Goal: Check status: Check status

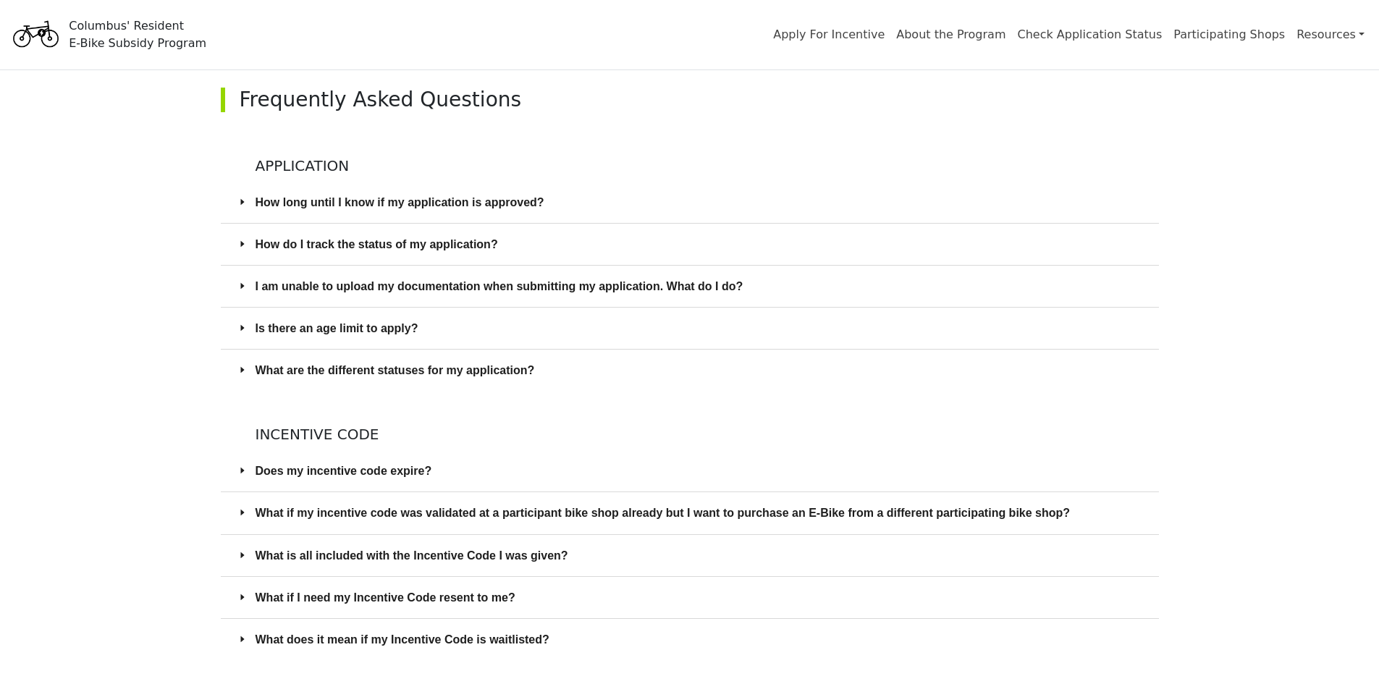
click at [258, 203] on span "How long until I know if my application is approved?" at bounding box center [698, 202] width 886 height 18
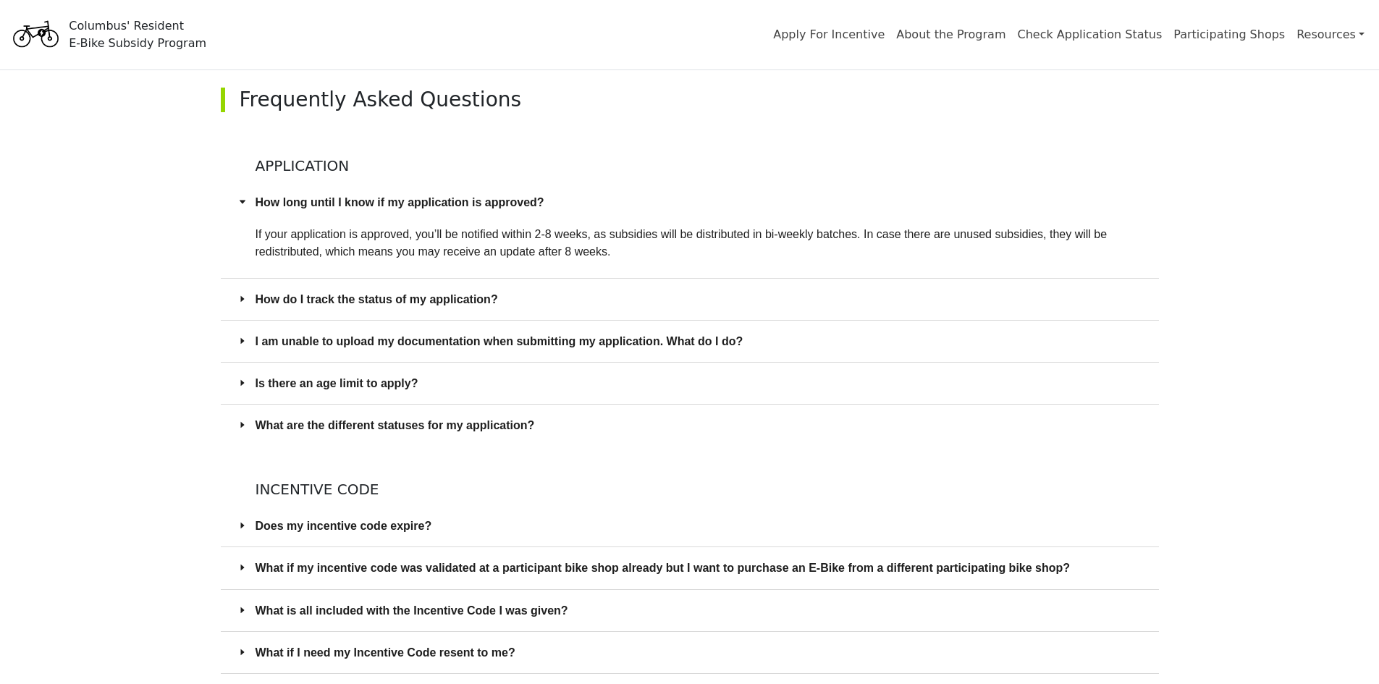
click at [413, 298] on span "How do I track the status of my application?" at bounding box center [698, 299] width 886 height 18
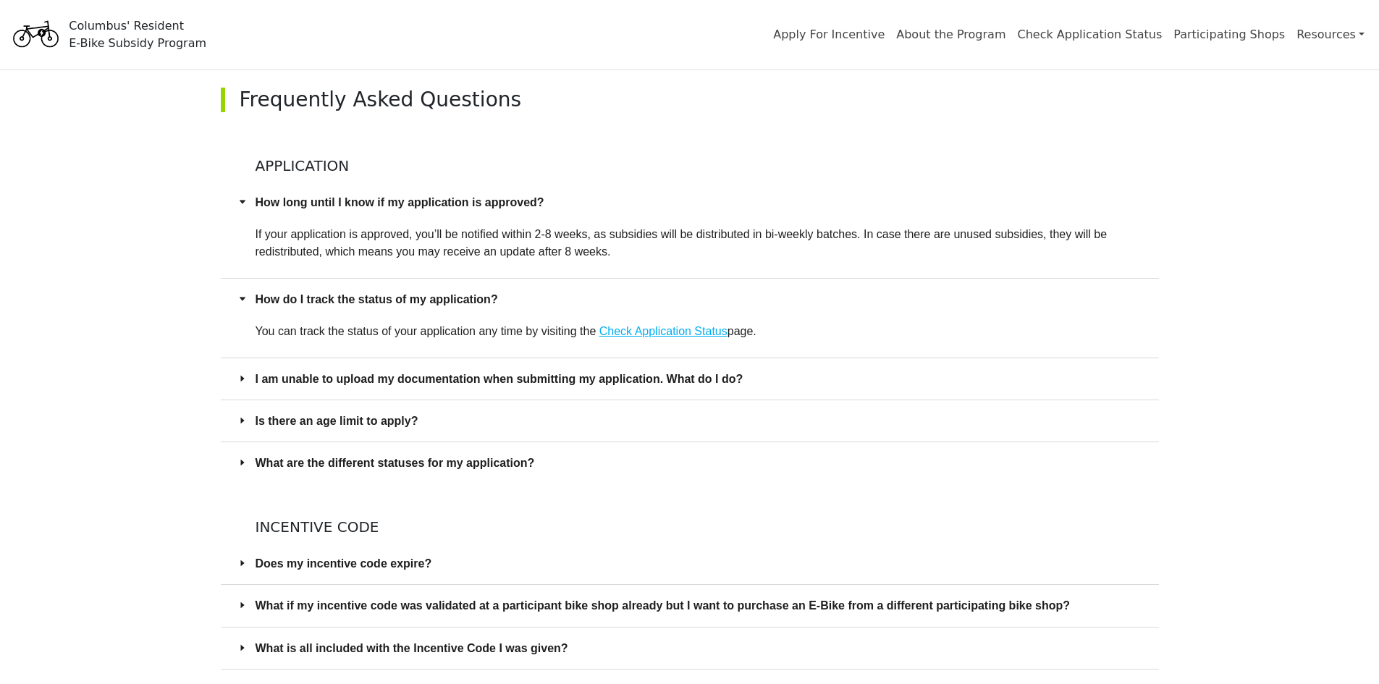
click at [349, 422] on span "Is there an age limit to apply?" at bounding box center [698, 421] width 886 height 18
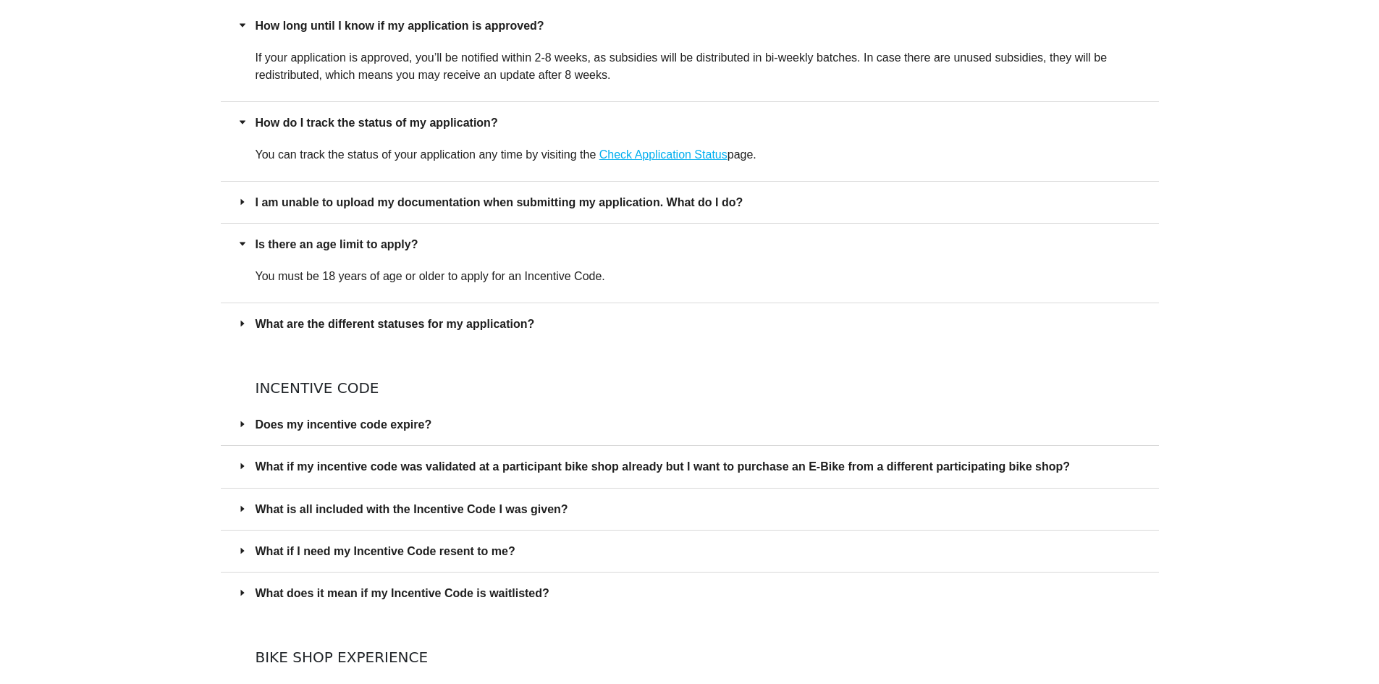
scroll to position [217, 0]
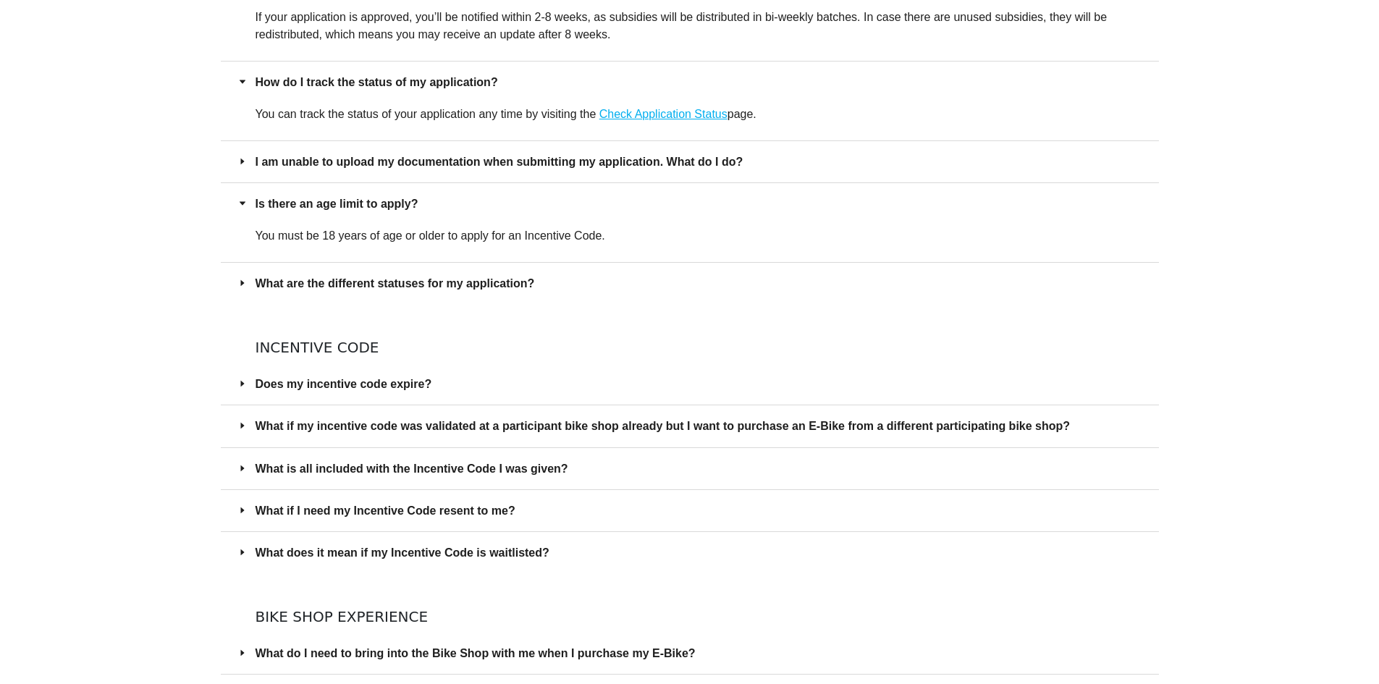
click at [406, 286] on span "What are the different statuses for my application?" at bounding box center [698, 283] width 886 height 18
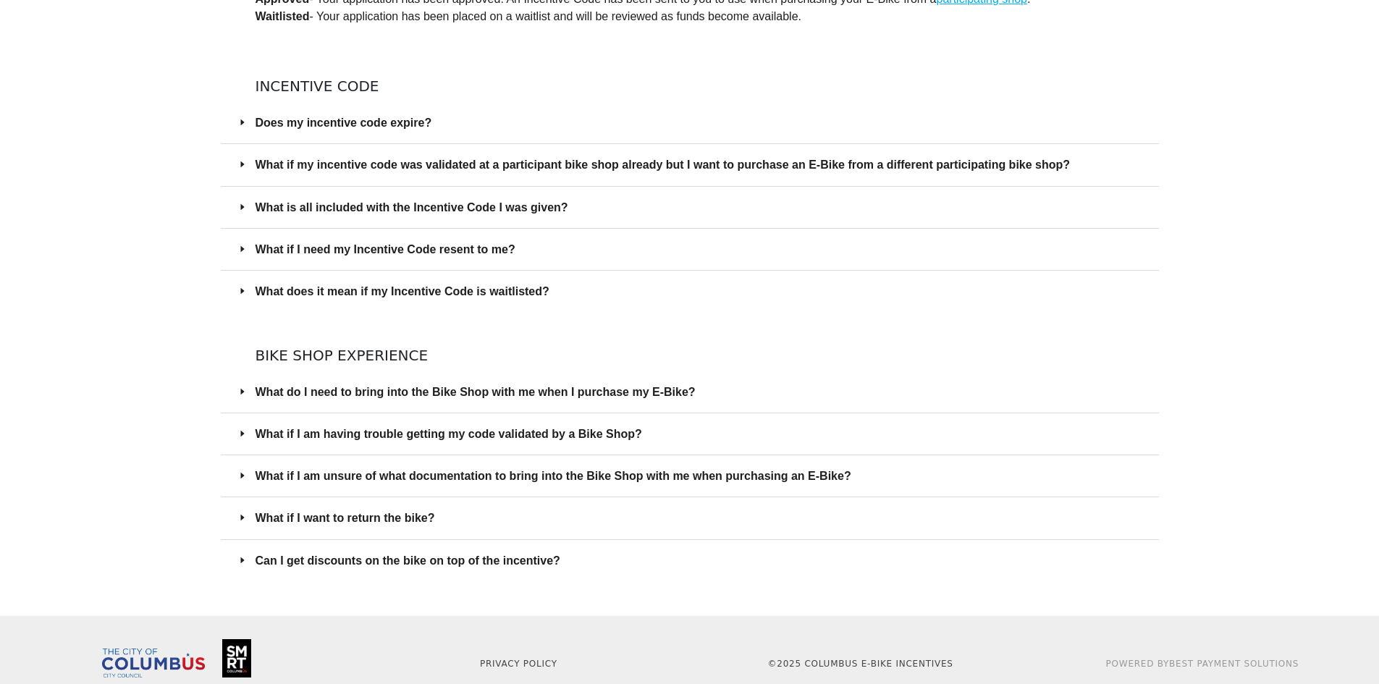
scroll to position [579, 0]
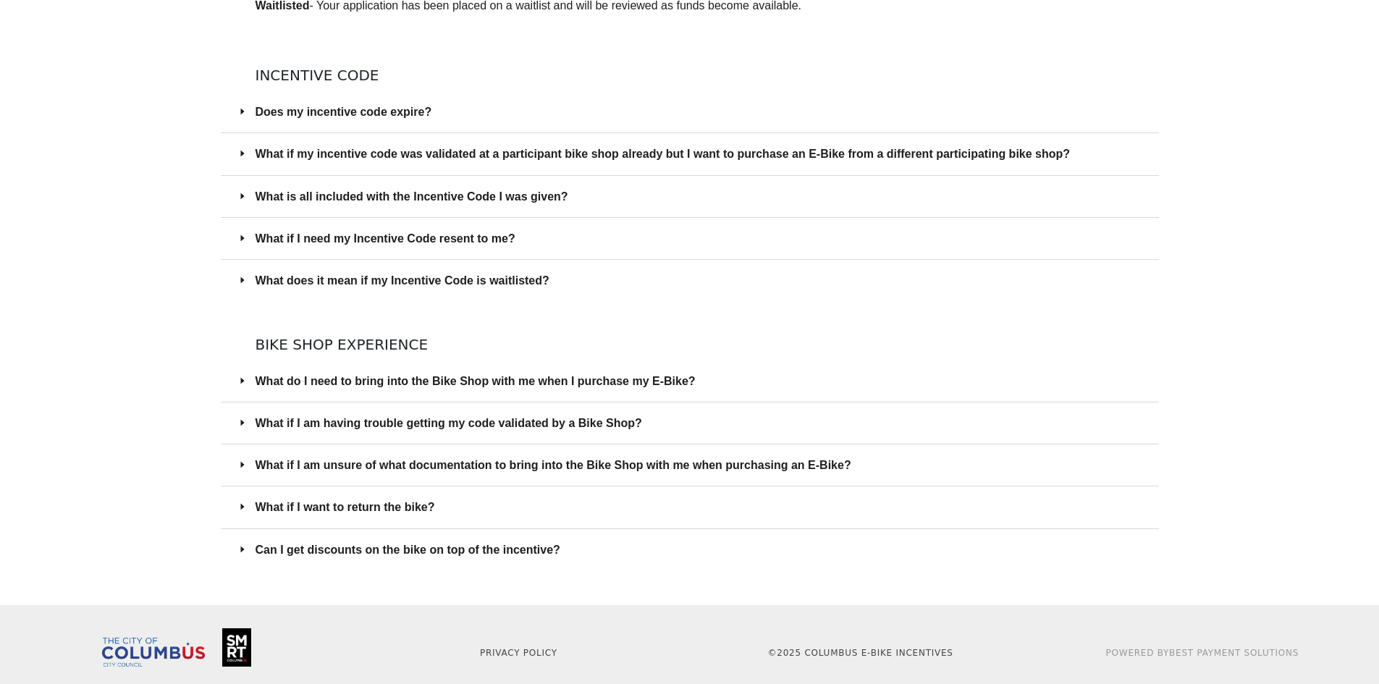
click at [368, 108] on span "Does my incentive code expire?" at bounding box center [698, 112] width 886 height 18
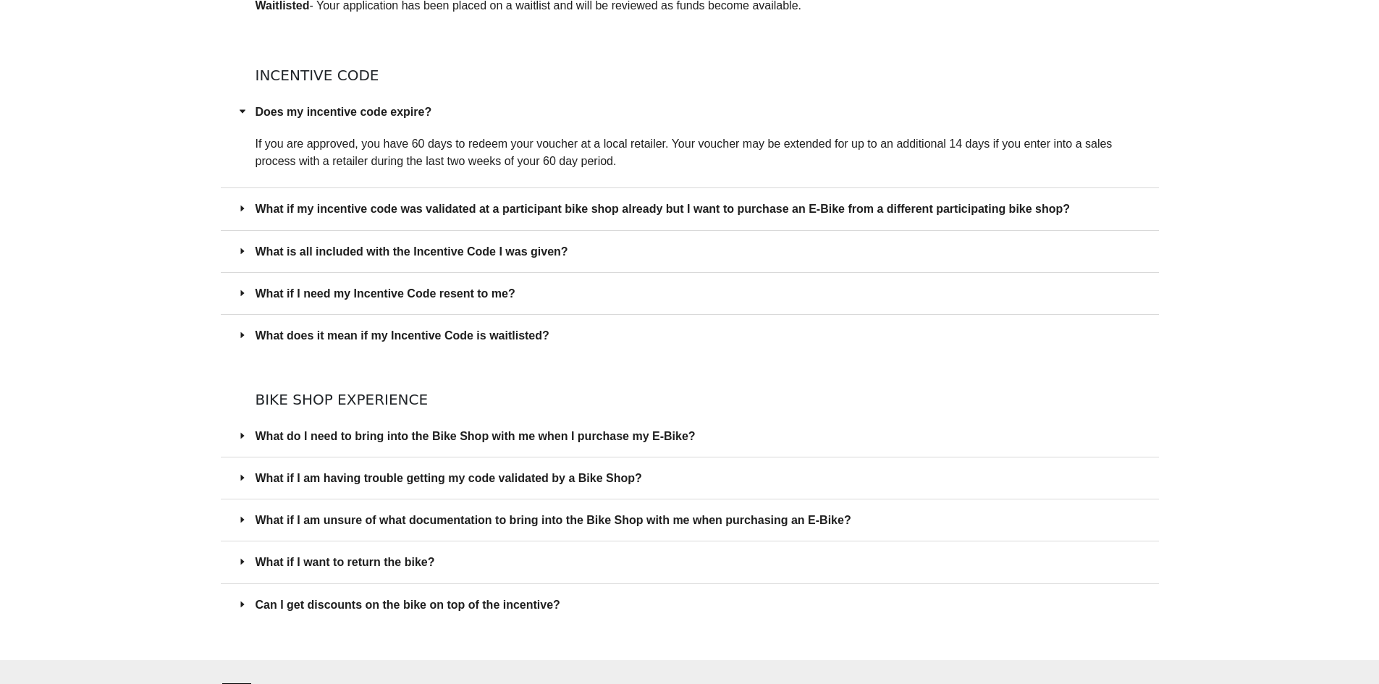
click at [441, 253] on span "What is all included with the Incentive Code I was given?" at bounding box center [698, 251] width 886 height 18
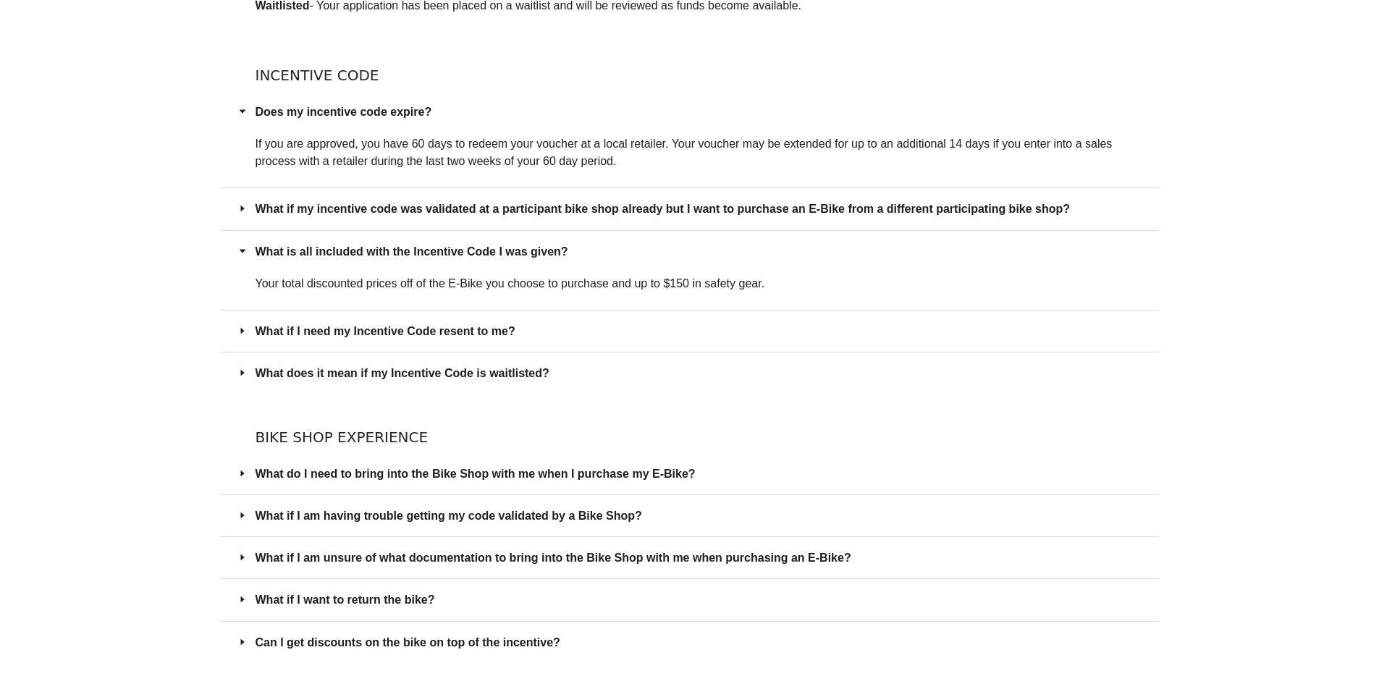
click at [431, 337] on span "What if I need my Incentive Code resent to me?" at bounding box center [698, 331] width 886 height 18
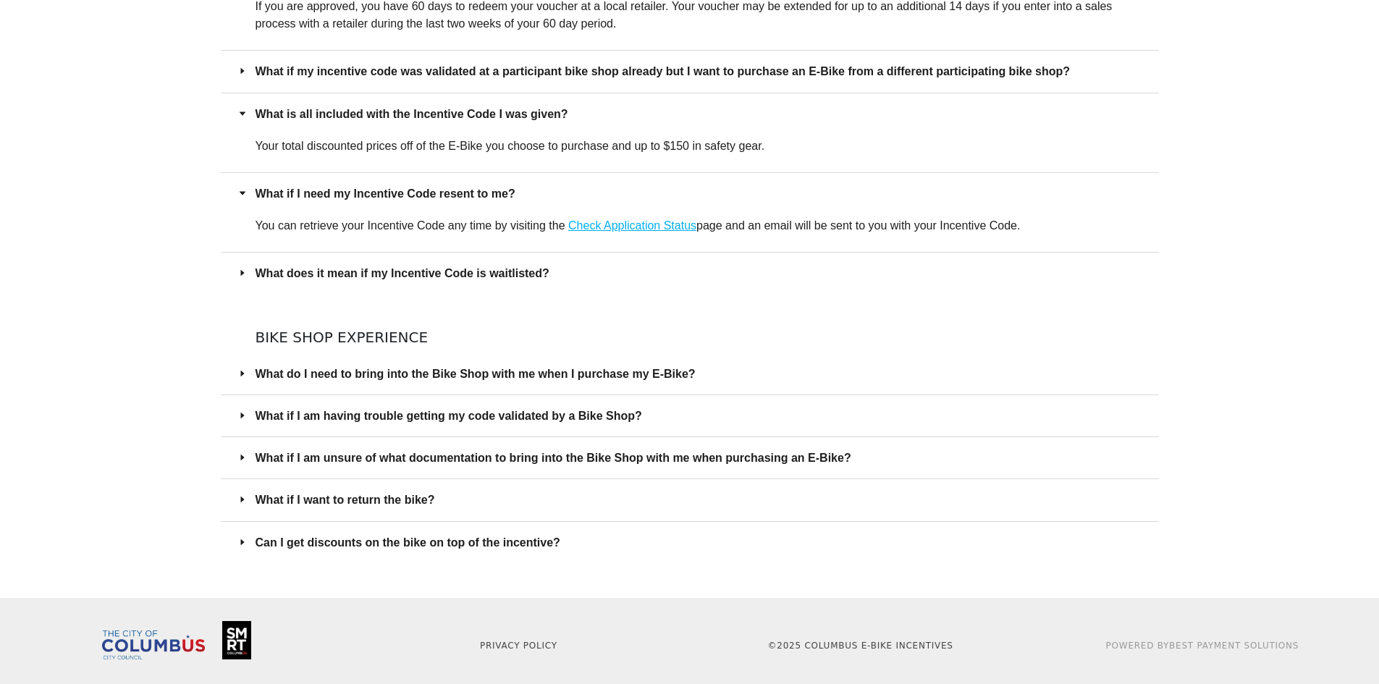
scroll to position [727, 0]
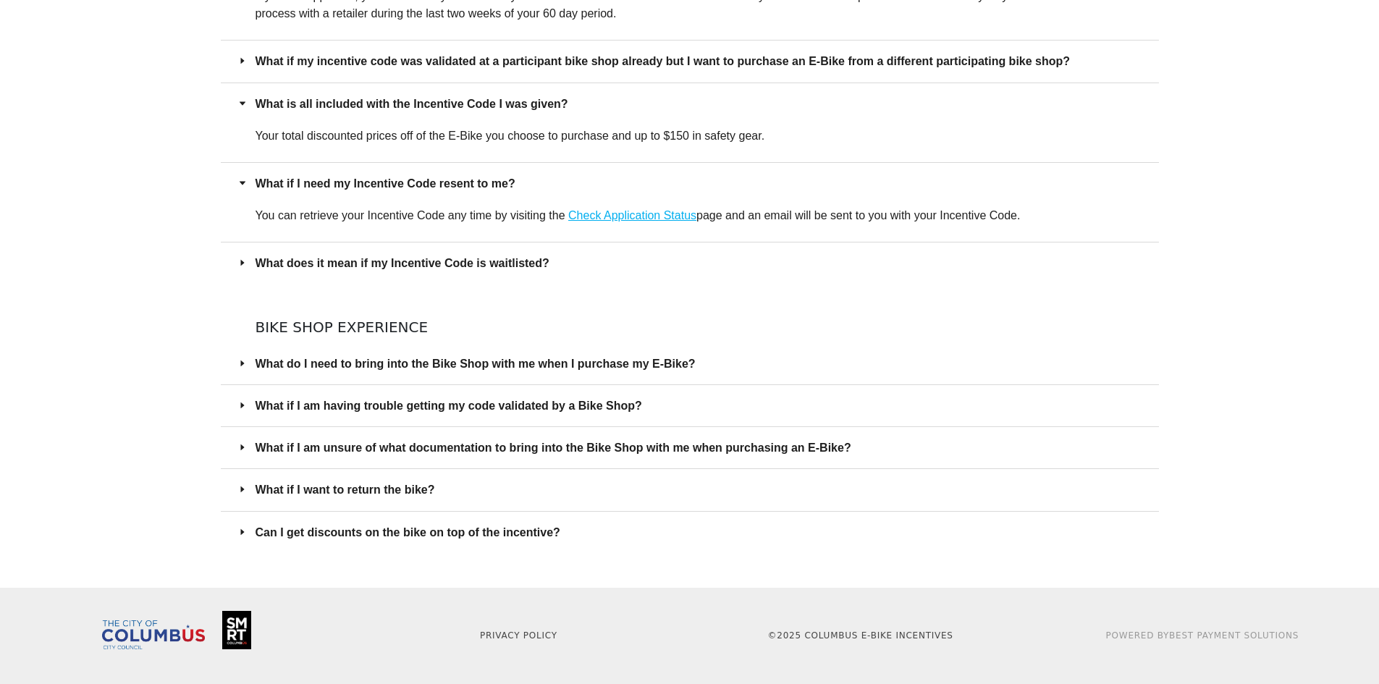
click at [501, 366] on span "What do I need to bring into the Bike Shop with me when I purchase my E-Bike?" at bounding box center [698, 364] width 886 height 18
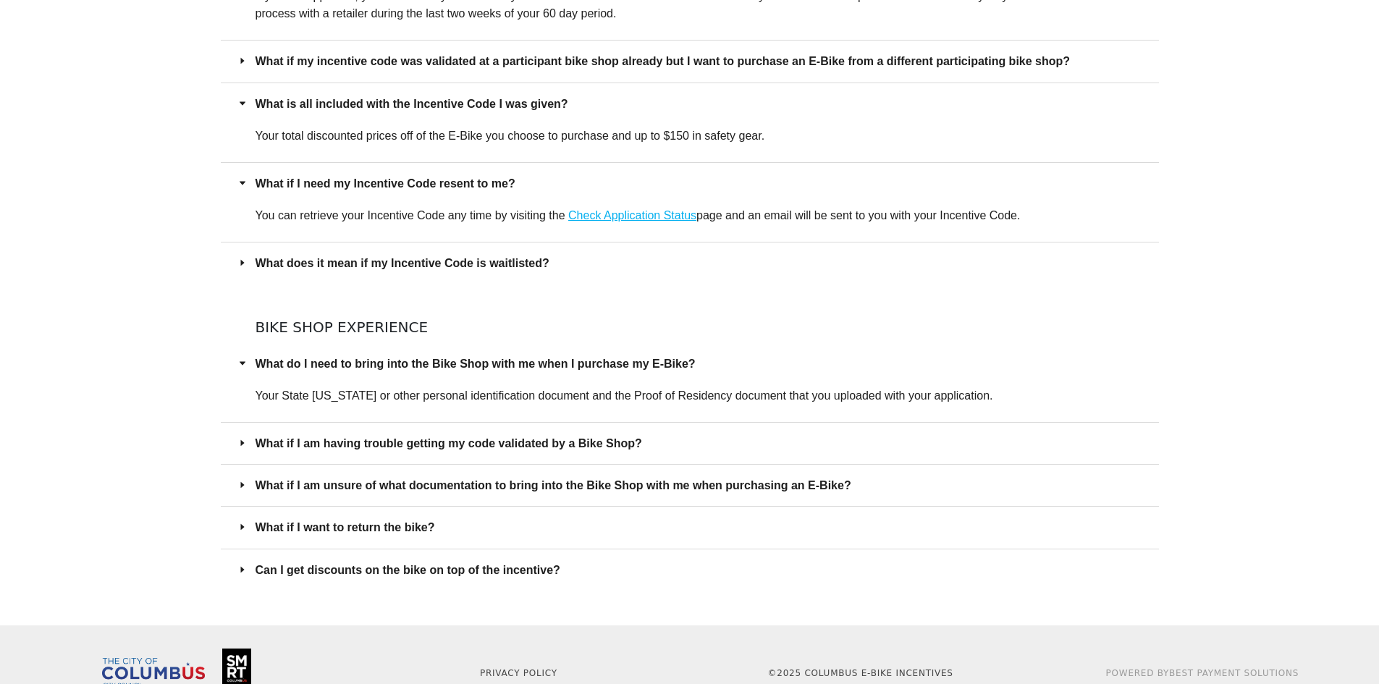
click at [513, 440] on span "What if I am having trouble getting my code validated by a Bike Shop?" at bounding box center [698, 443] width 886 height 18
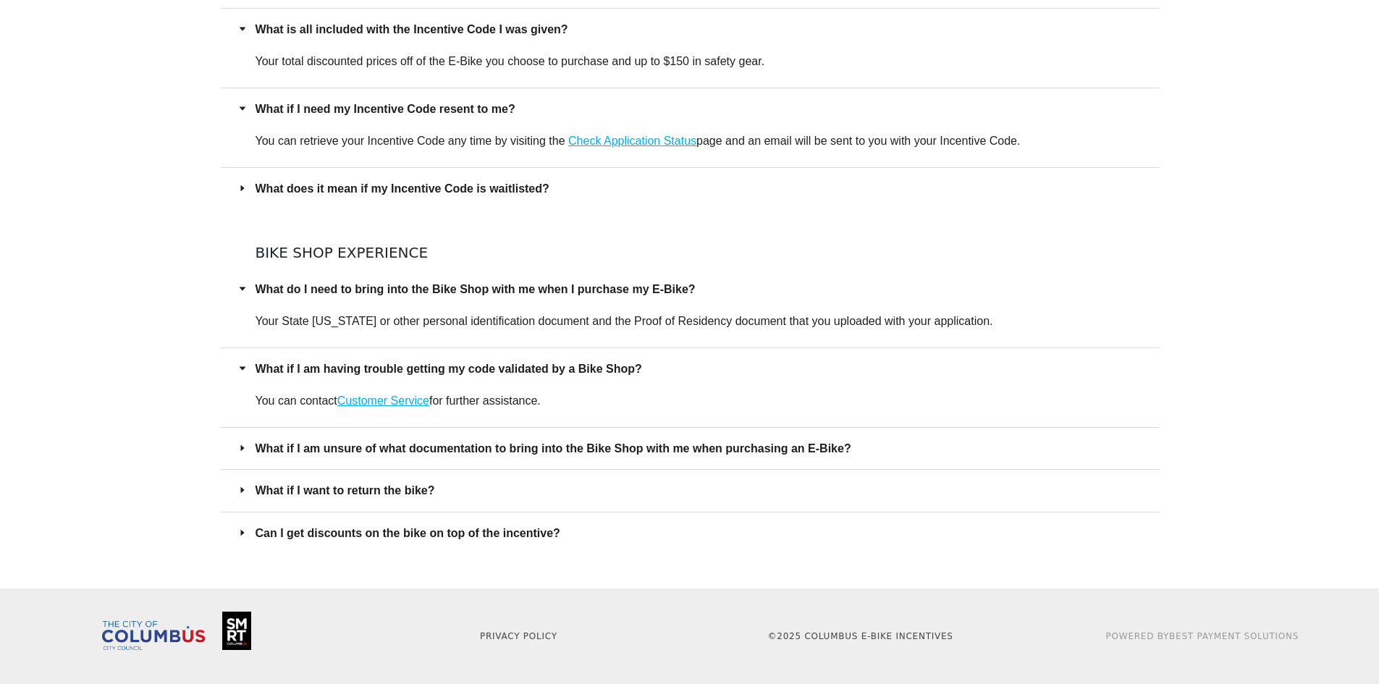
scroll to position [802, 0]
click at [407, 486] on span "What if I want to return the bike?" at bounding box center [698, 490] width 886 height 18
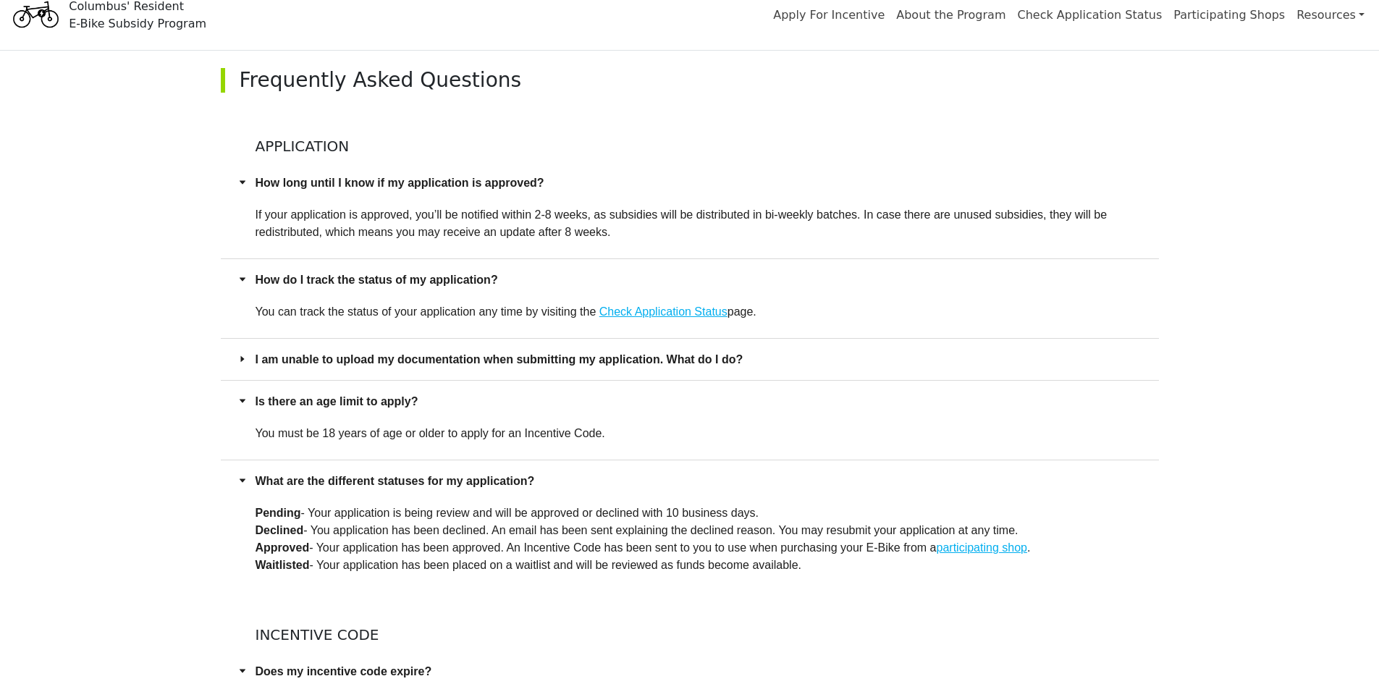
scroll to position [0, 0]
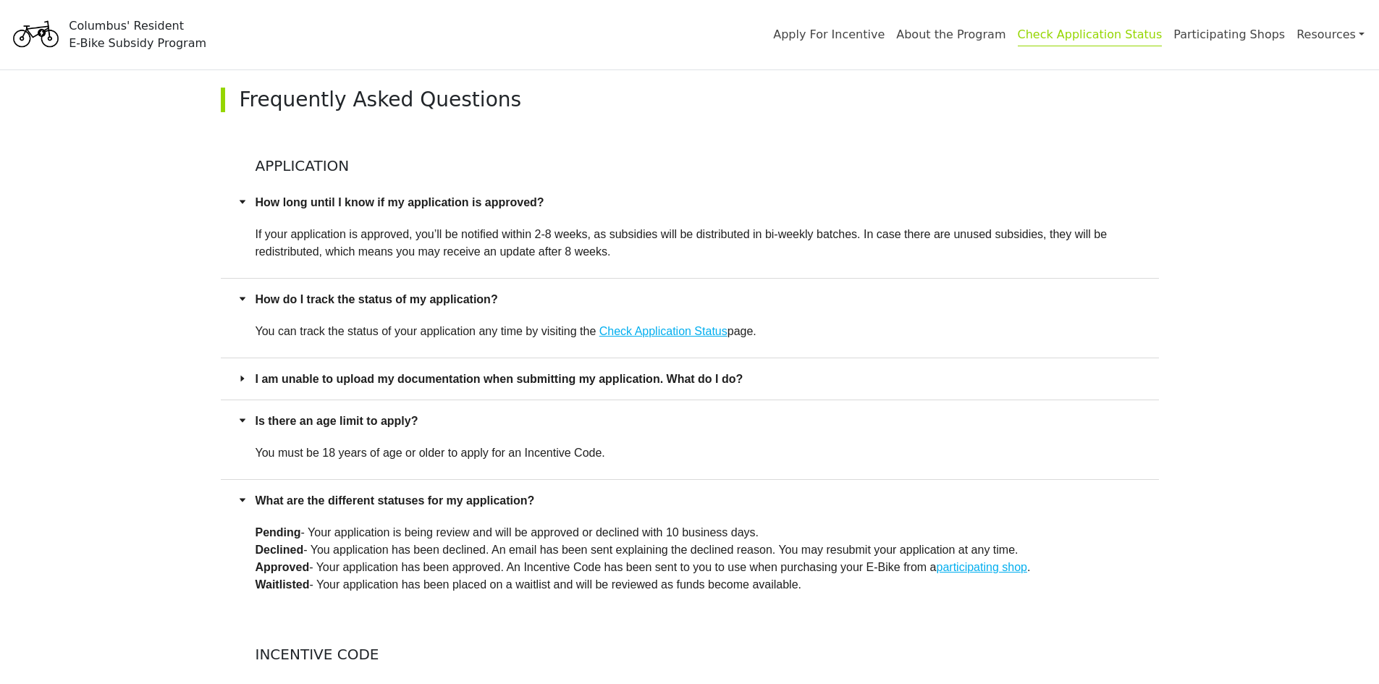
click at [1133, 31] on link "Check Application Status" at bounding box center [1090, 37] width 145 height 19
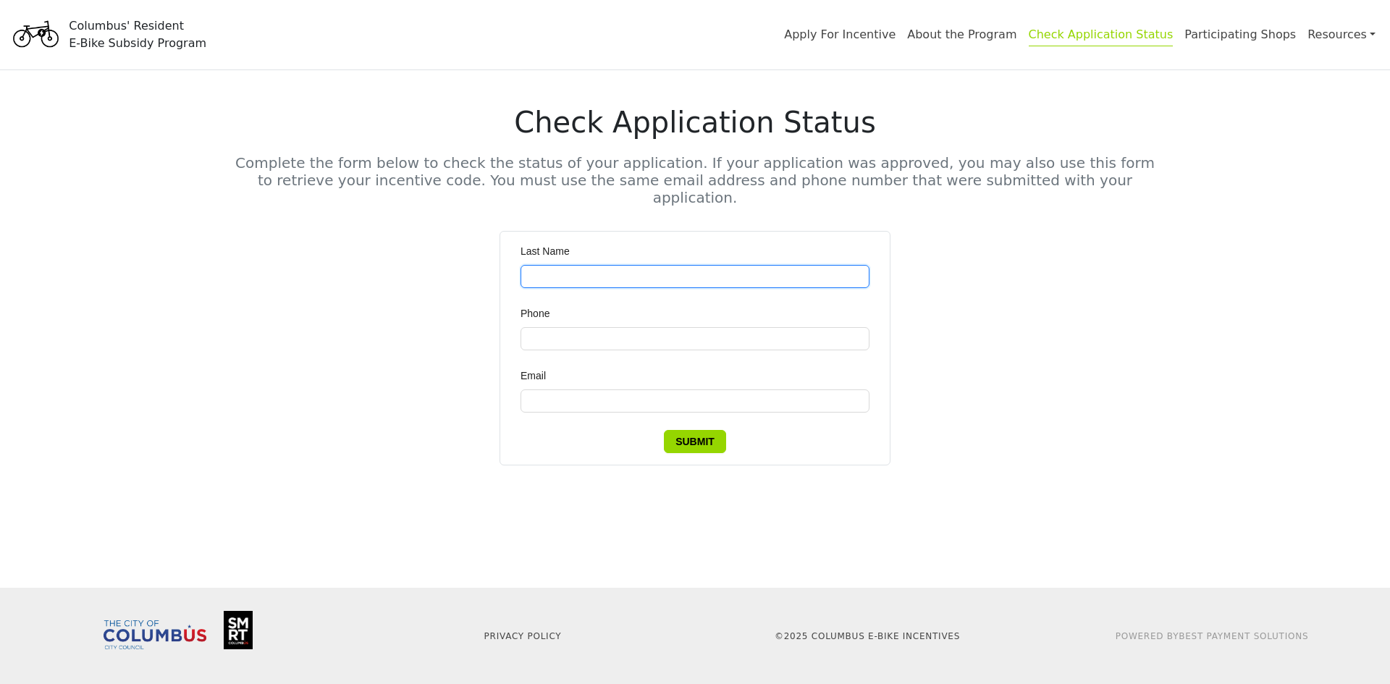
click at [541, 265] on input "Last Name" at bounding box center [694, 276] width 349 height 23
type input "********"
type input "**********"
click at [684, 434] on span "Submit" at bounding box center [694, 442] width 39 height 16
